Goal: Check status: Check status

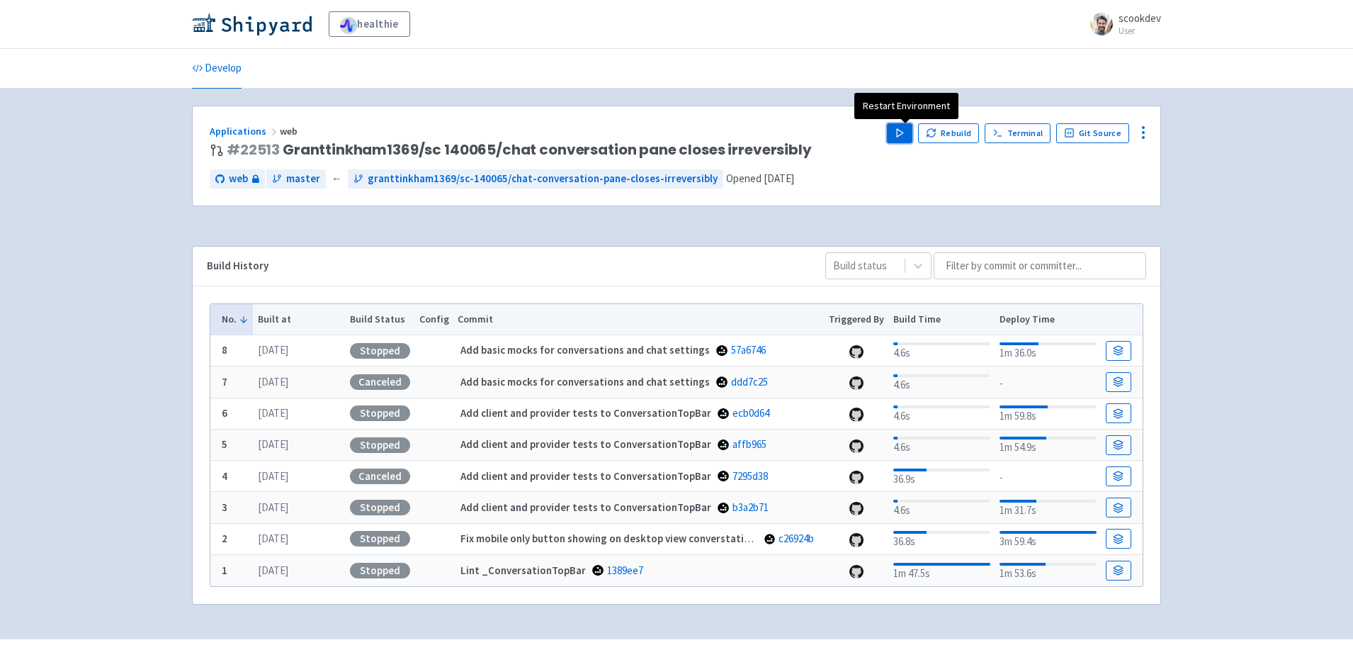
click at [902, 132] on polygon "button" at bounding box center [900, 133] width 6 height 8
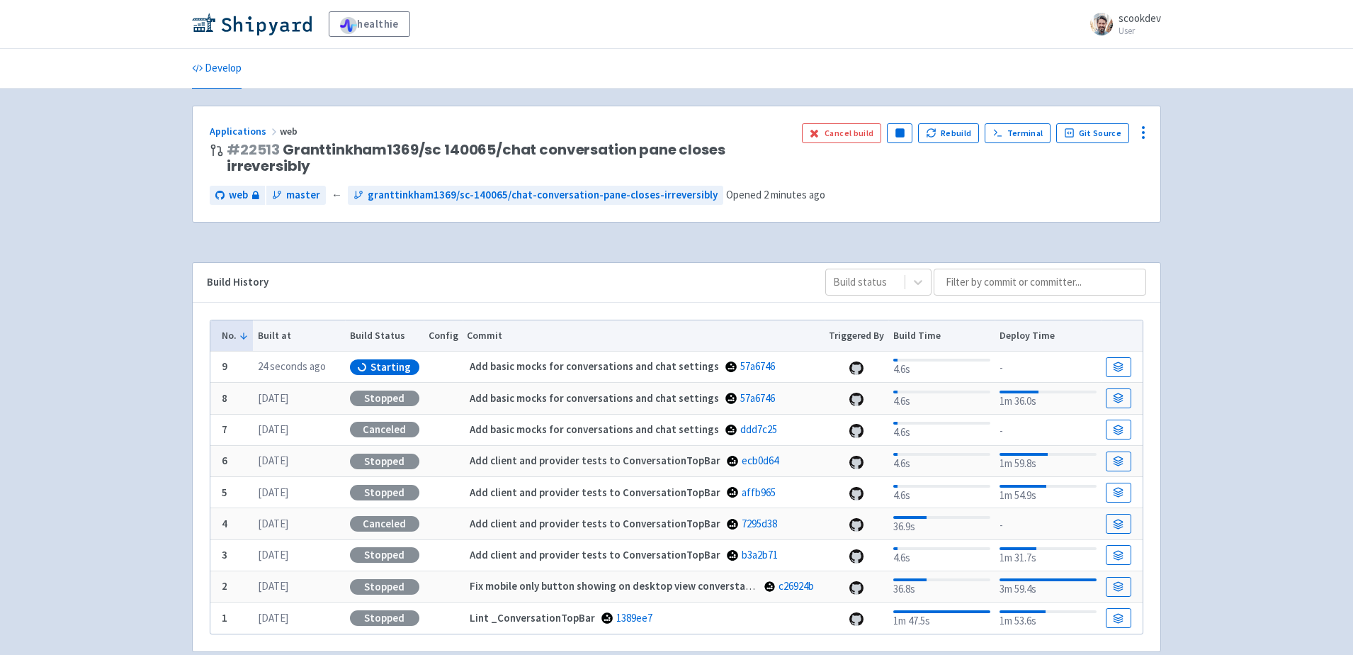
click at [939, 181] on div "Applications web # 22513 Granttinkham1369/sc 140065/chat conversation pane clos…" at bounding box center [677, 163] width 968 height 115
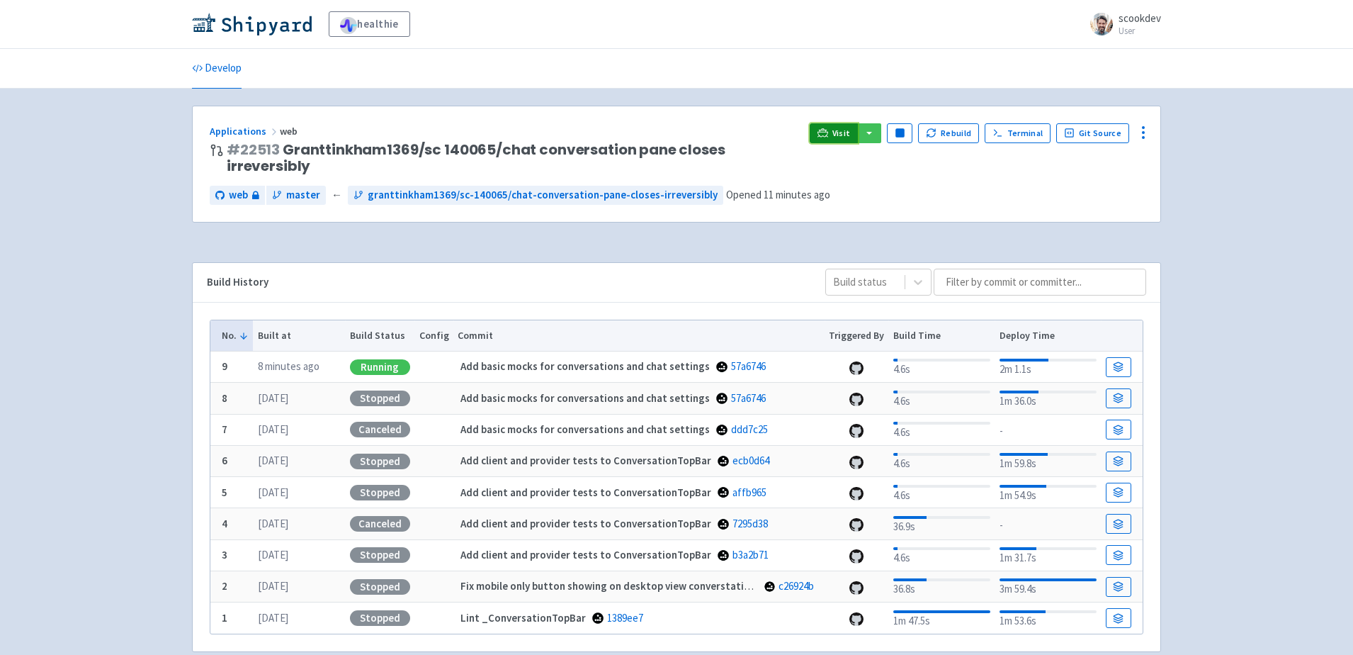
click at [842, 137] on span "Visit" at bounding box center [841, 133] width 18 height 11
